Goal: Transaction & Acquisition: Book appointment/travel/reservation

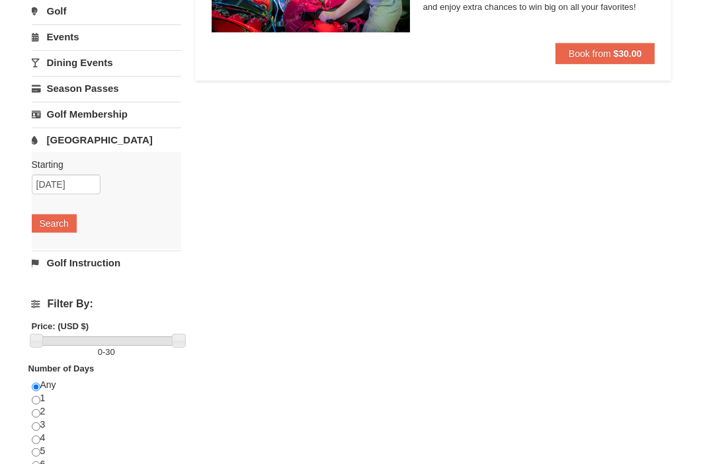
scroll to position [220, 0]
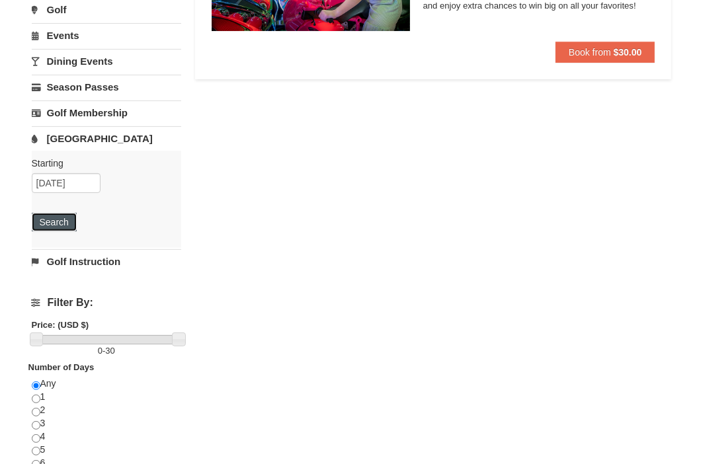
click at [48, 219] on button "Search" at bounding box center [54, 222] width 45 height 19
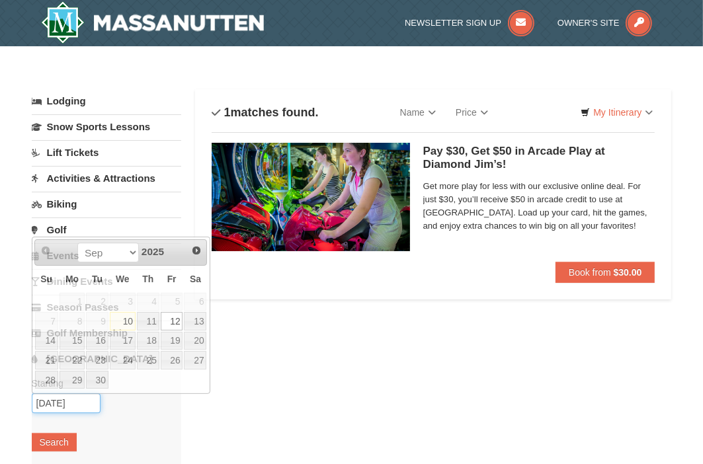
click at [75, 399] on input "[DATE]" at bounding box center [66, 403] width 69 height 20
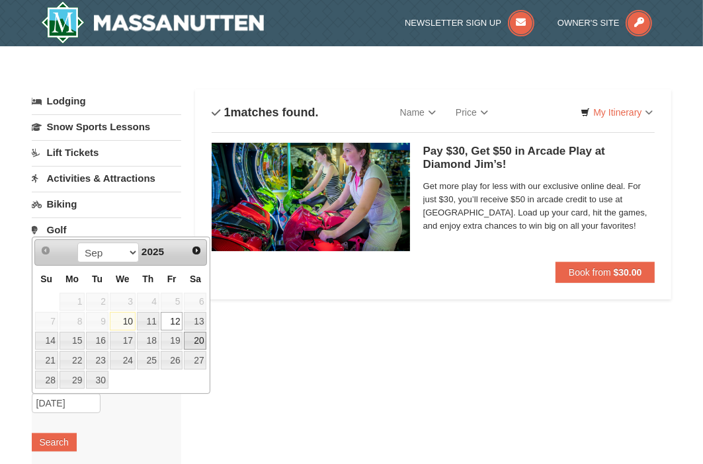
click at [196, 342] on link "20" at bounding box center [195, 341] width 22 height 19
type input "09/20/2025"
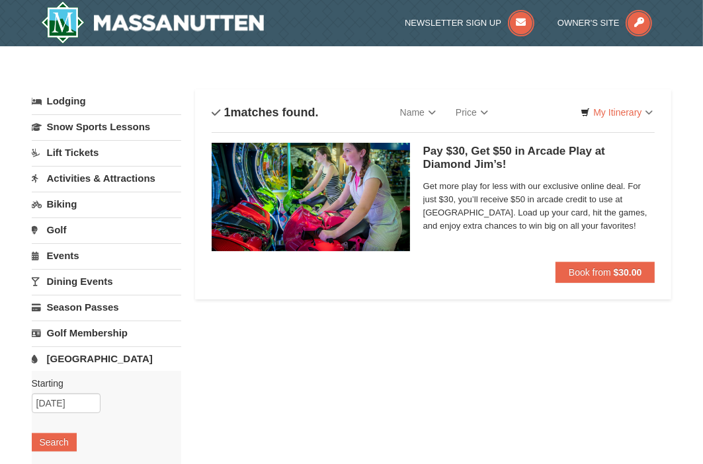
click at [61, 353] on link "[GEOGRAPHIC_DATA]" at bounding box center [107, 358] width 150 height 24
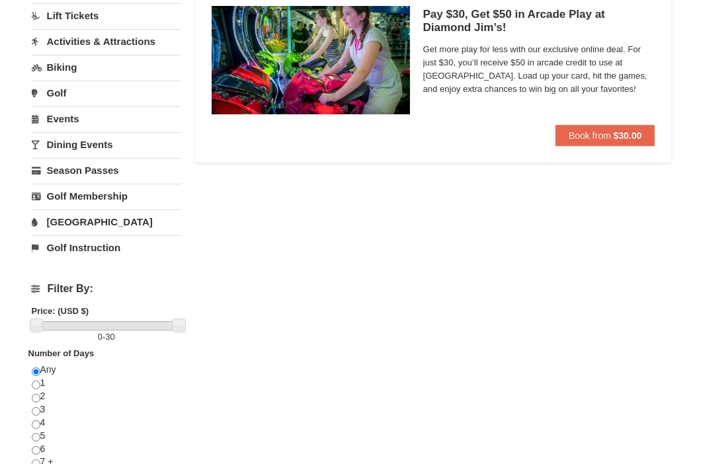
scroll to position [155, 0]
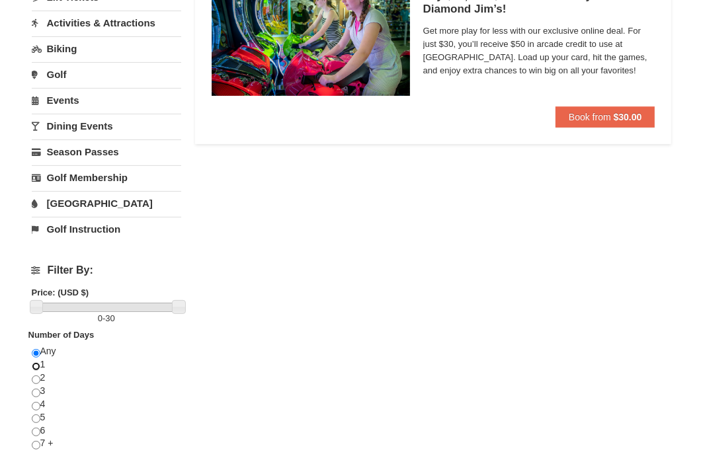
click at [37, 362] on input "radio" at bounding box center [36, 366] width 9 height 9
radio input "true"
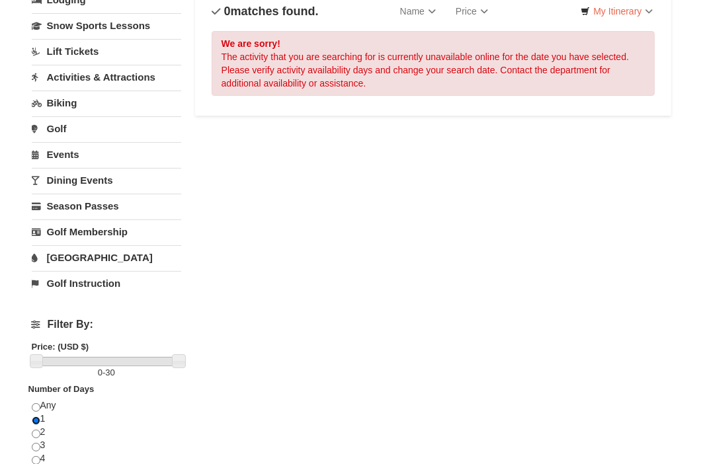
scroll to position [100, 0]
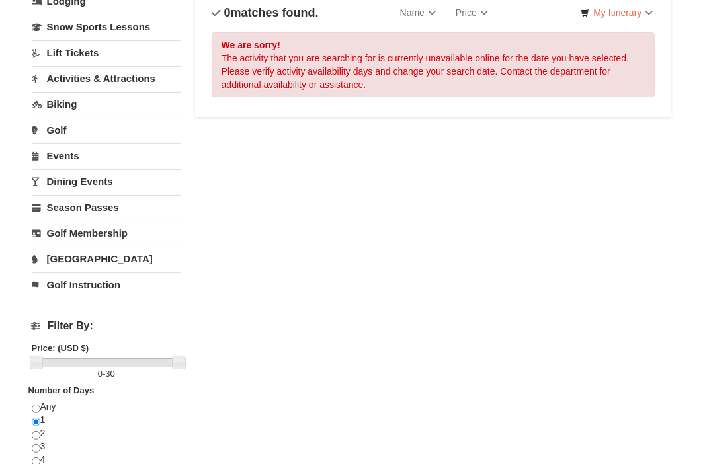
click at [64, 256] on link "[GEOGRAPHIC_DATA]" at bounding box center [107, 259] width 150 height 24
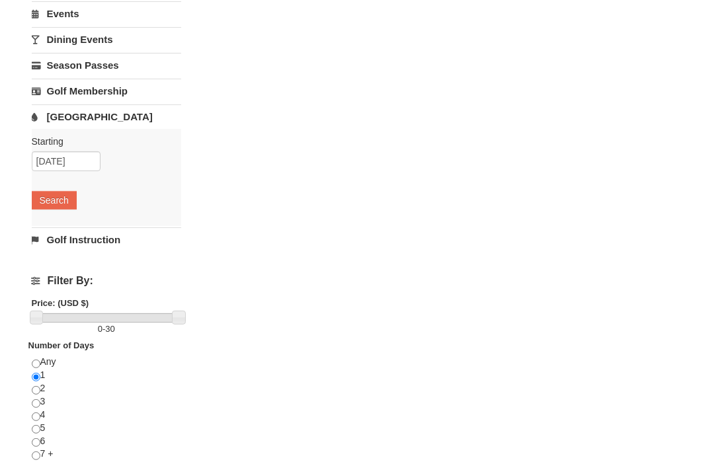
scroll to position [245, 0]
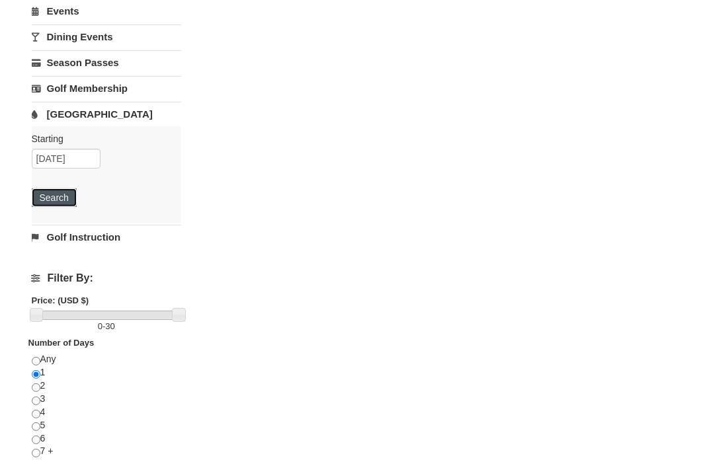
click at [50, 201] on button "Search" at bounding box center [54, 197] width 45 height 19
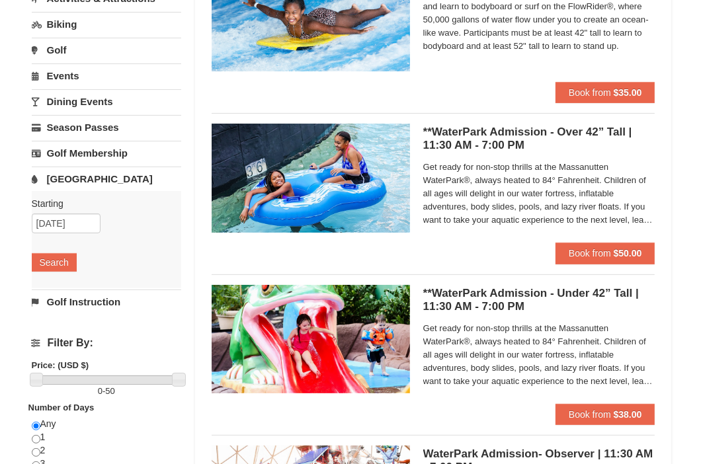
scroll to position [181, 0]
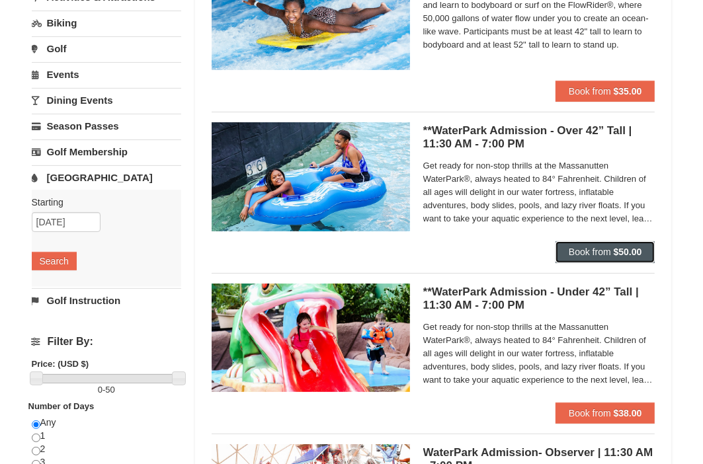
click at [598, 251] on span "Book from" at bounding box center [590, 252] width 42 height 11
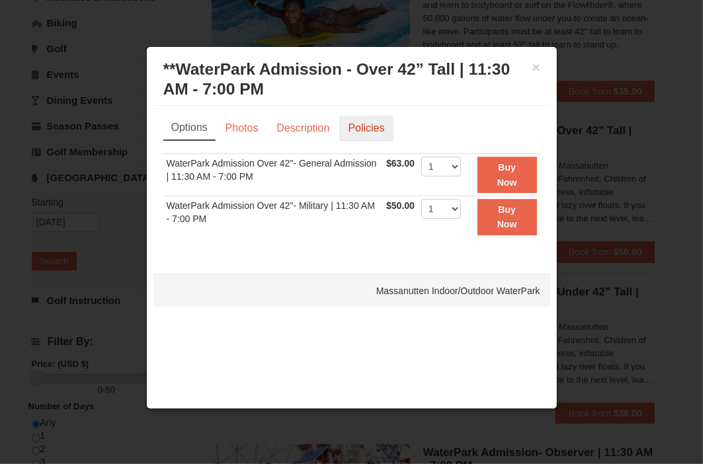
click at [358, 128] on link "Policies" at bounding box center [366, 128] width 54 height 25
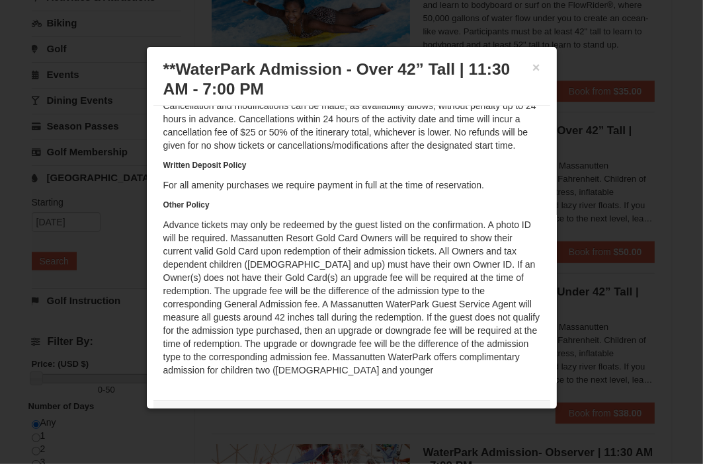
scroll to position [93, 0]
click at [543, 227] on div "× **WaterPark Admission - Over 42” Tall | 11:30 AM - 7:00 PM Massanutten Indoor…" at bounding box center [351, 227] width 411 height 363
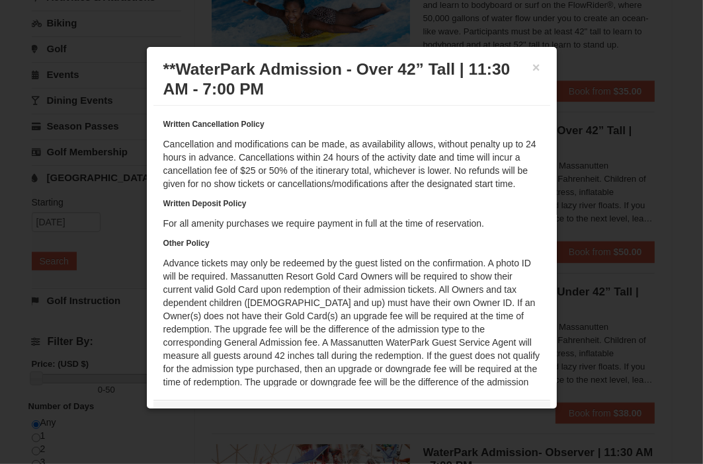
scroll to position [0, 0]
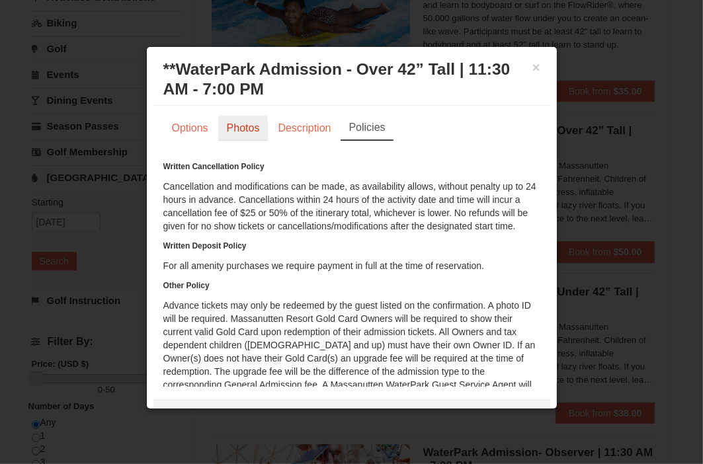
click at [256, 130] on link "Photos" at bounding box center [243, 128] width 50 height 25
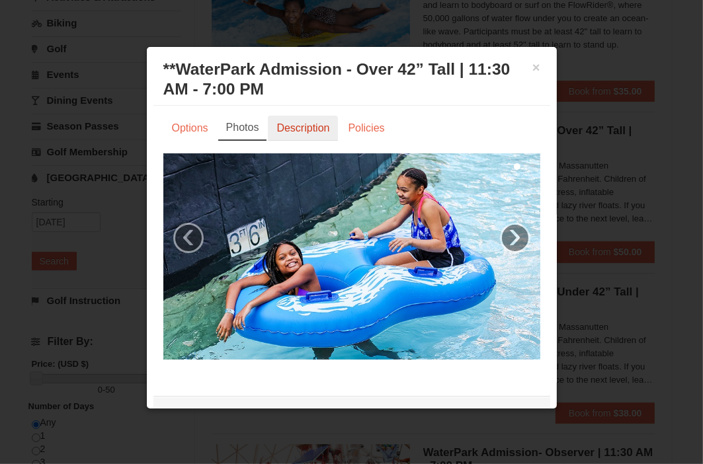
click at [292, 130] on link "Description" at bounding box center [303, 128] width 70 height 25
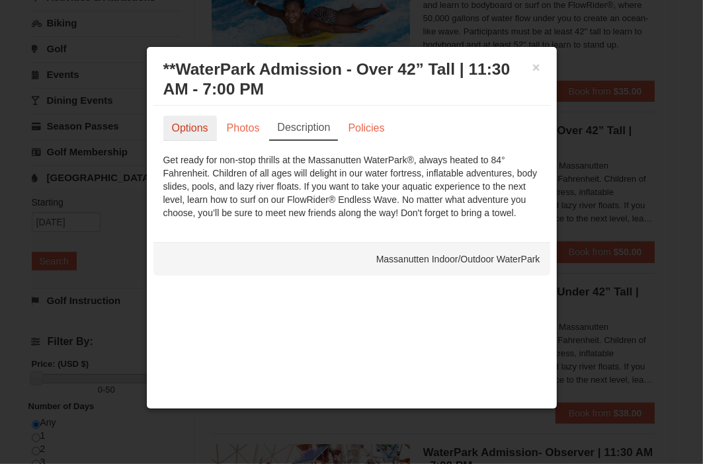
click at [192, 128] on link "Options" at bounding box center [190, 128] width 54 height 25
